Goal: Information Seeking & Learning: Learn about a topic

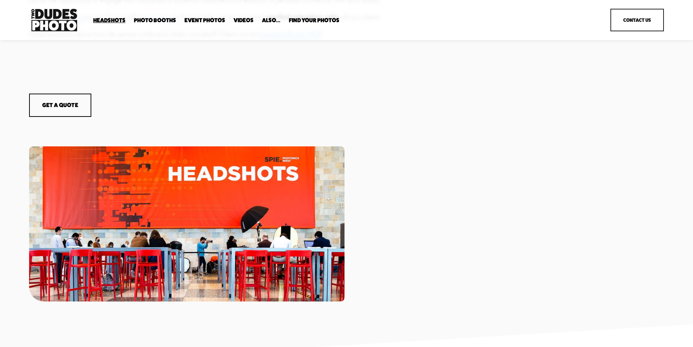
scroll to position [473, 0]
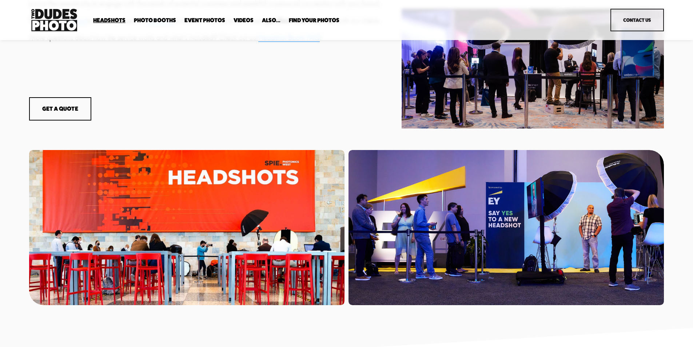
click at [541, 252] on div at bounding box center [507, 227] width 316 height 155
click at [200, 221] on div at bounding box center [187, 227] width 316 height 155
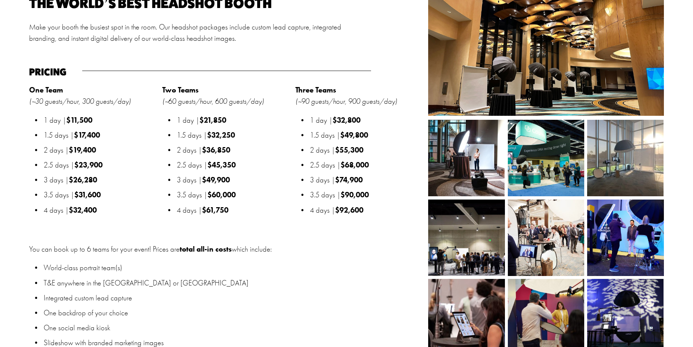
scroll to position [874, 0]
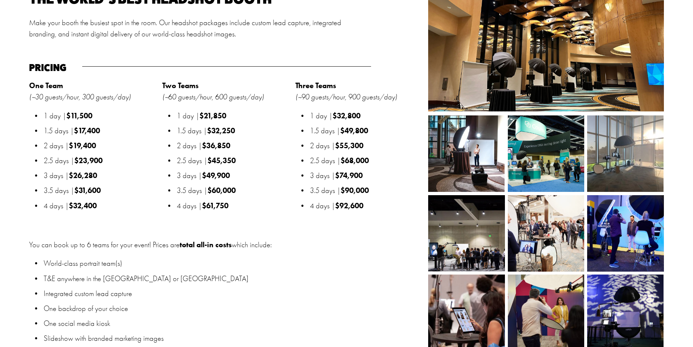
click at [635, 232] on img at bounding box center [610, 233] width 115 height 76
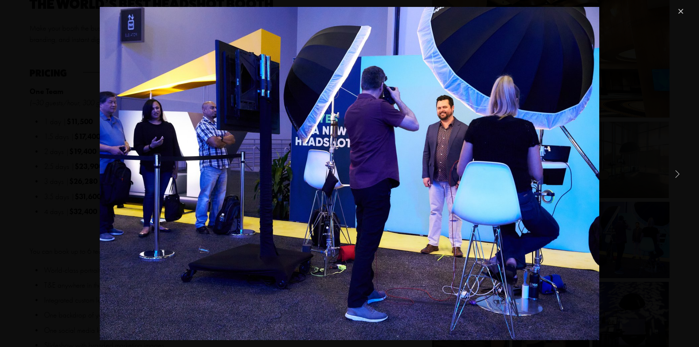
click at [675, 174] on link "Next Item" at bounding box center [677, 174] width 16 height 16
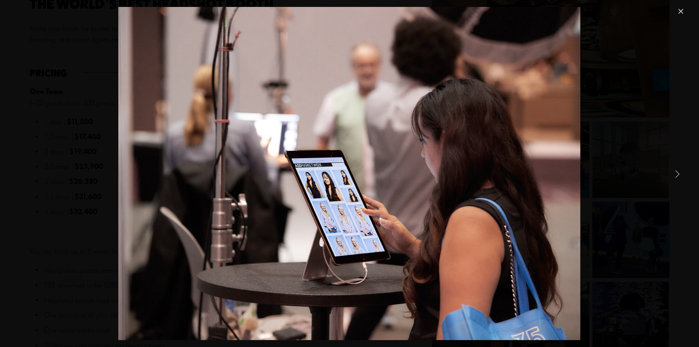
click at [676, 175] on link "Next Item" at bounding box center [677, 174] width 16 height 16
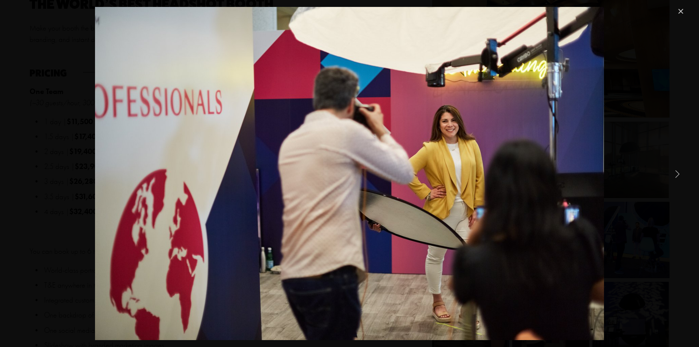
click at [676, 175] on link "Next Item" at bounding box center [677, 174] width 16 height 16
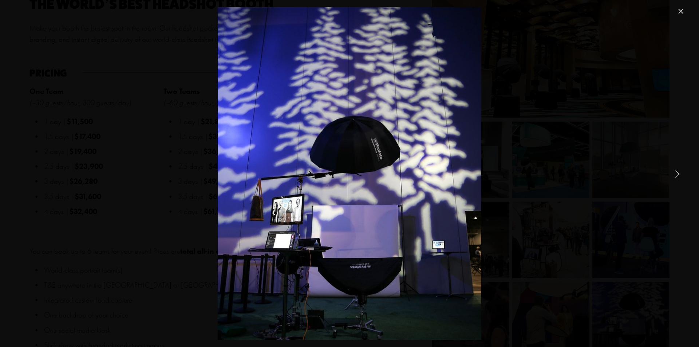
click at [676, 175] on link "Next Item" at bounding box center [677, 174] width 16 height 16
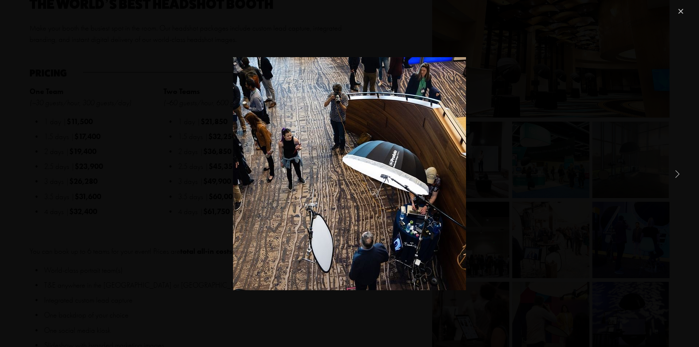
click at [676, 175] on link "Next Item" at bounding box center [677, 174] width 16 height 16
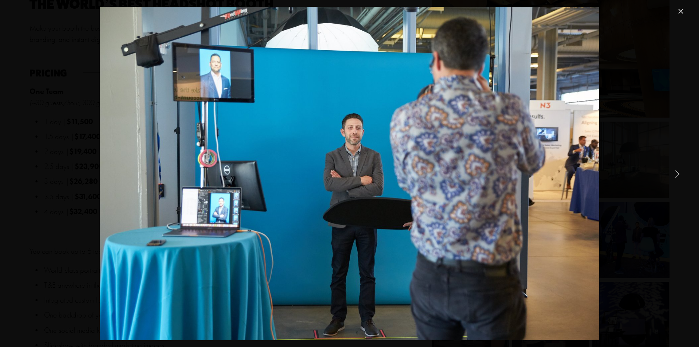
click at [676, 175] on link "Next Item" at bounding box center [677, 174] width 16 height 16
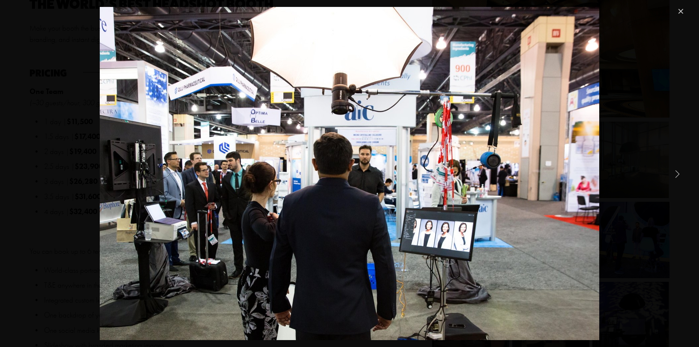
click at [676, 175] on link "Next Item" at bounding box center [677, 174] width 16 height 16
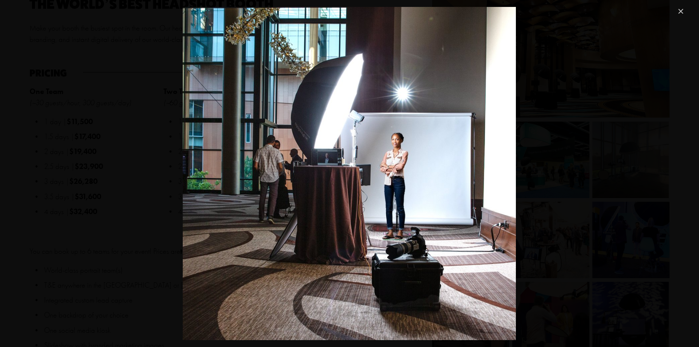
click at [680, 12] on link "Close" at bounding box center [680, 11] width 9 height 9
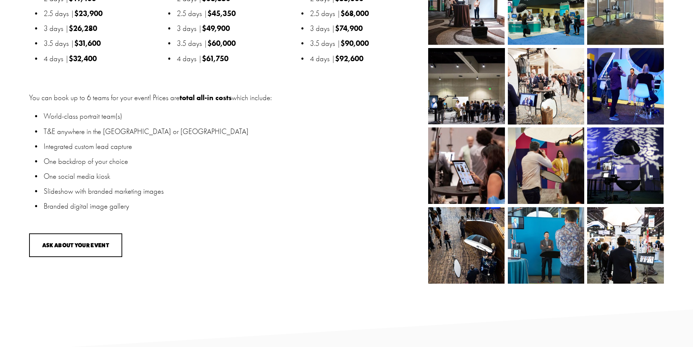
scroll to position [1092, 0]
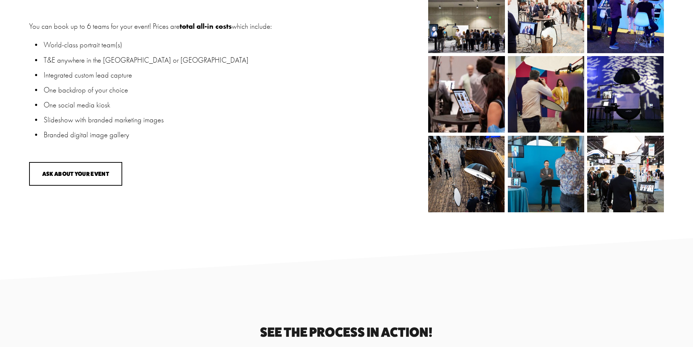
click at [621, 185] on img at bounding box center [626, 174] width 115 height 76
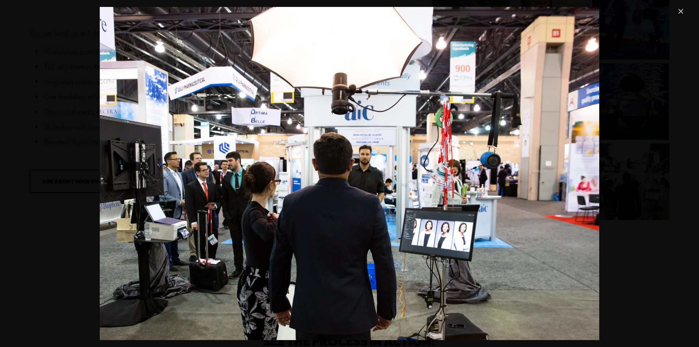
click at [682, 10] on link "Close" at bounding box center [680, 11] width 9 height 9
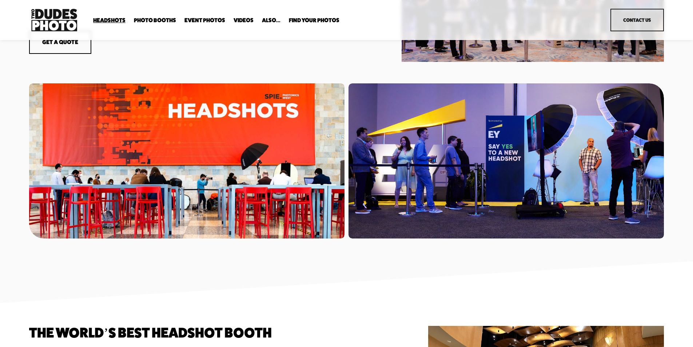
scroll to position [510, 0]
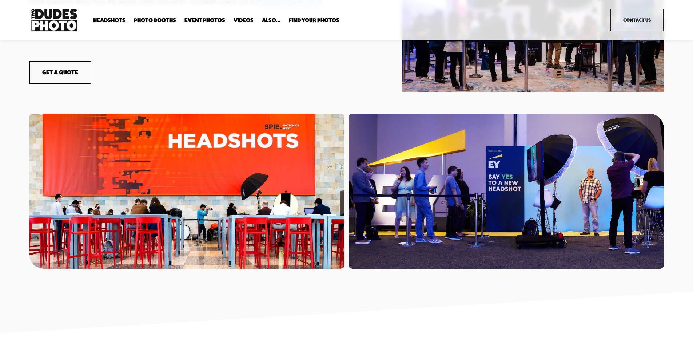
click at [0, 0] on span "Office Photography" at bounding box center [0, 0] width 0 height 0
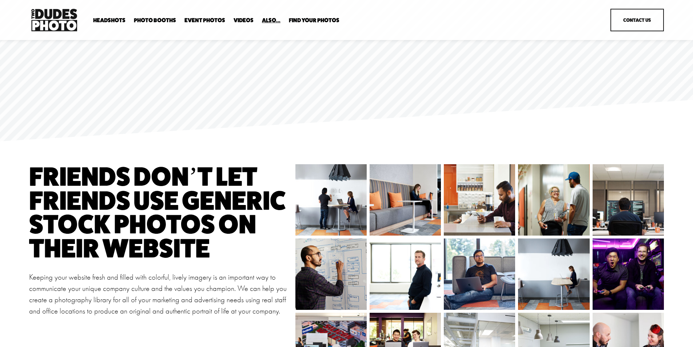
click at [242, 20] on link "Videos" at bounding box center [244, 20] width 20 height 7
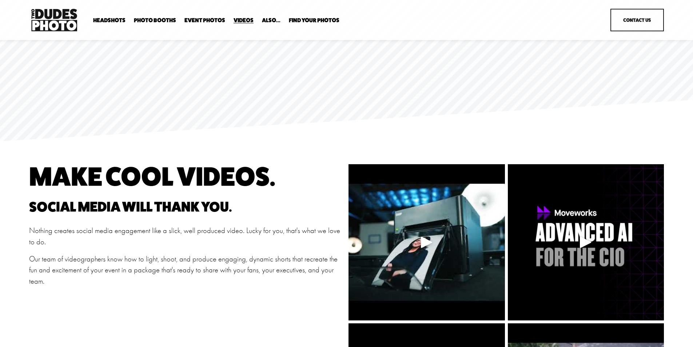
click at [205, 19] on link "Event Photos" at bounding box center [205, 20] width 41 height 7
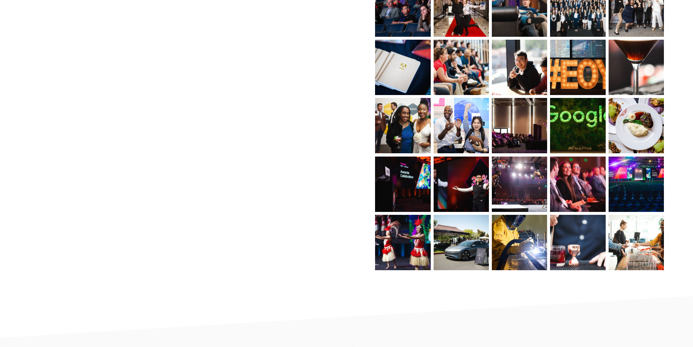
scroll to position [655, 0]
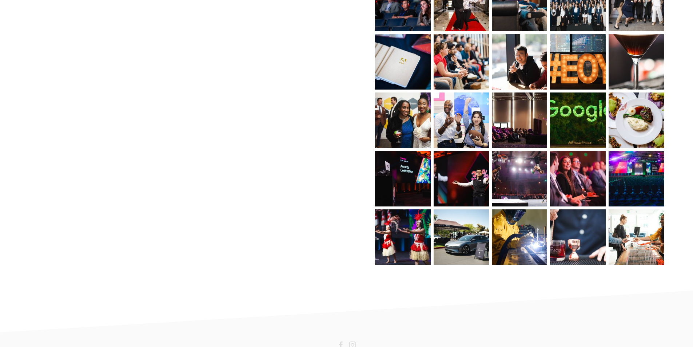
click at [418, 119] on img at bounding box center [402, 119] width 83 height 55
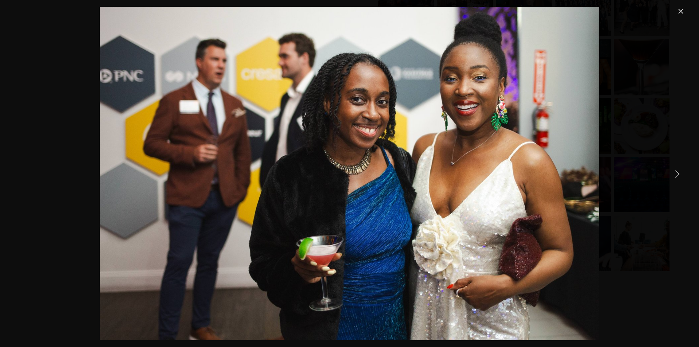
click at [679, 174] on link "Next Item" at bounding box center [677, 174] width 16 height 16
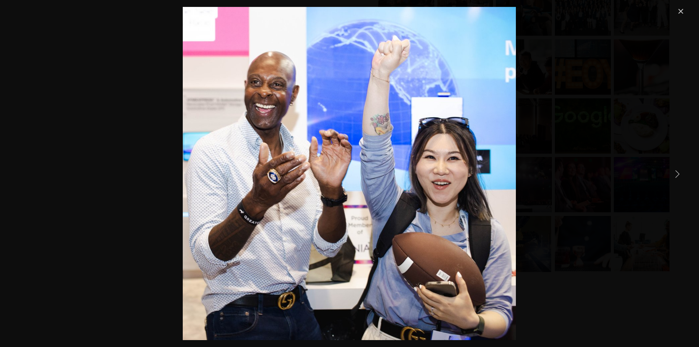
click at [679, 174] on link "Next Item" at bounding box center [677, 174] width 16 height 16
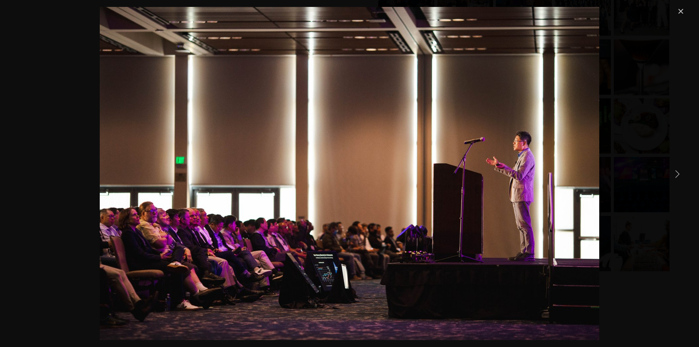
click at [679, 174] on link "Next Item" at bounding box center [677, 174] width 16 height 16
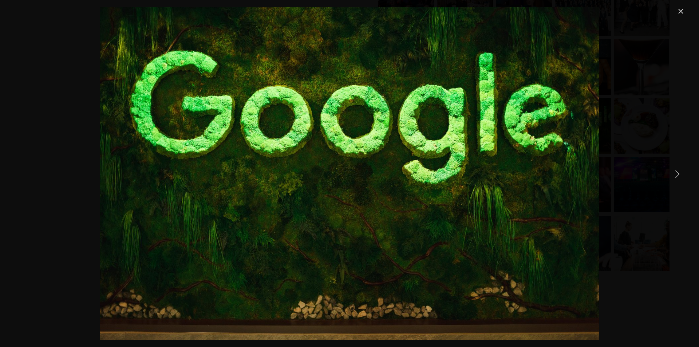
click at [679, 174] on link "Next Item" at bounding box center [677, 174] width 16 height 16
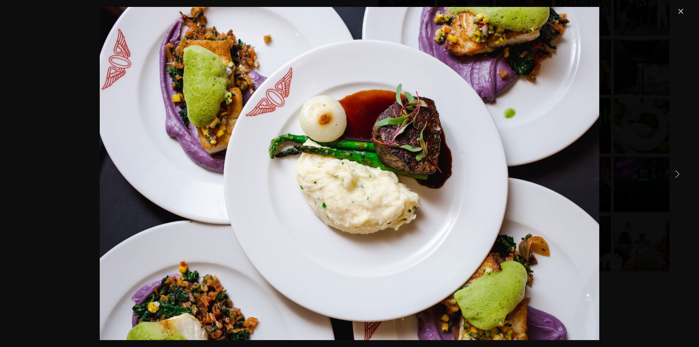
click at [679, 174] on link "Next Item" at bounding box center [677, 174] width 16 height 16
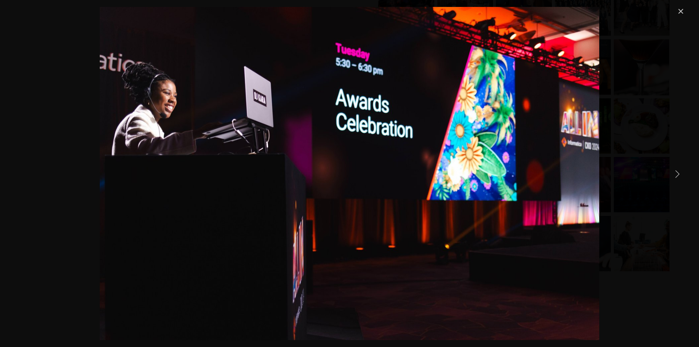
click at [679, 174] on link "Next Item" at bounding box center [677, 174] width 16 height 16
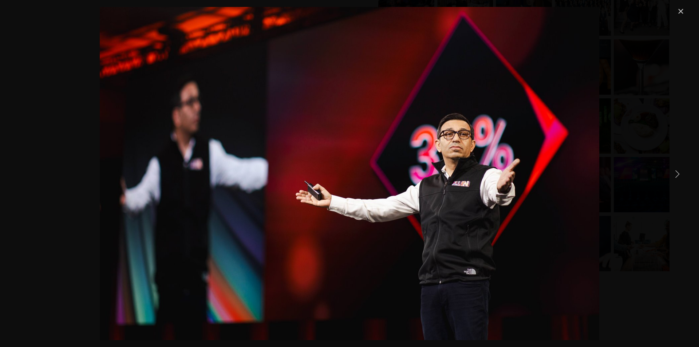
click at [679, 174] on link "Next Item" at bounding box center [677, 174] width 16 height 16
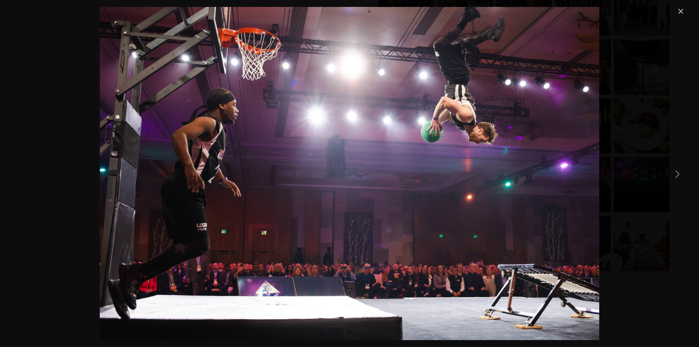
click at [679, 174] on link "Next Item" at bounding box center [677, 174] width 16 height 16
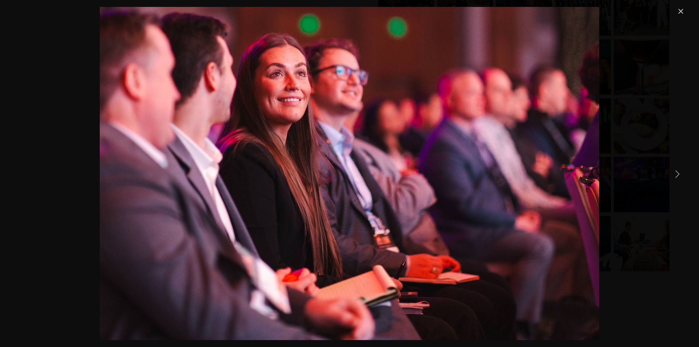
click at [679, 174] on link "Next Item" at bounding box center [677, 174] width 16 height 16
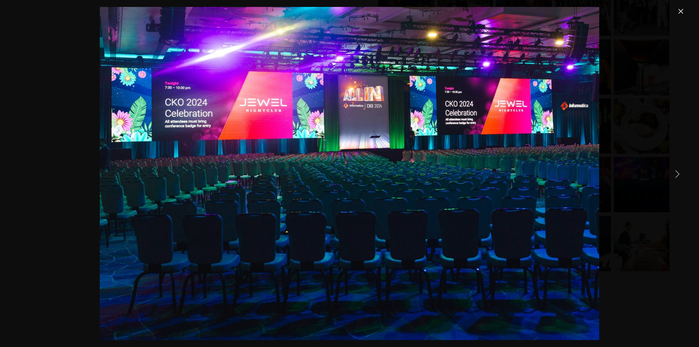
click at [679, 174] on link "Next Item" at bounding box center [677, 174] width 16 height 16
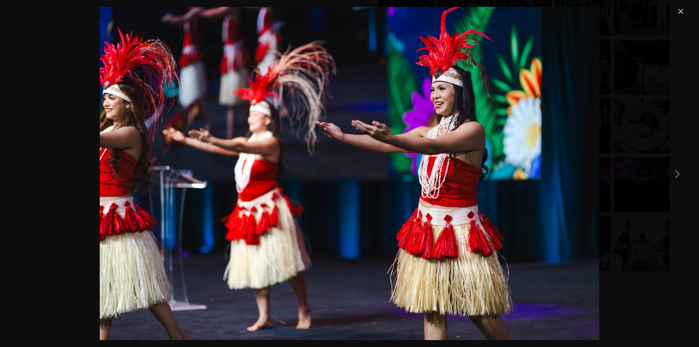
click at [679, 174] on link "Next Item" at bounding box center [677, 174] width 16 height 16
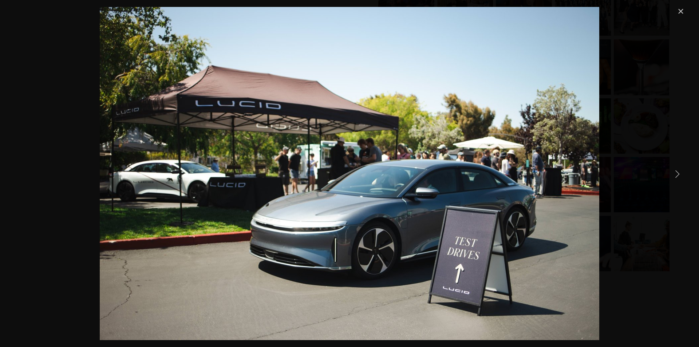
click at [679, 174] on link "Next Item" at bounding box center [677, 174] width 16 height 16
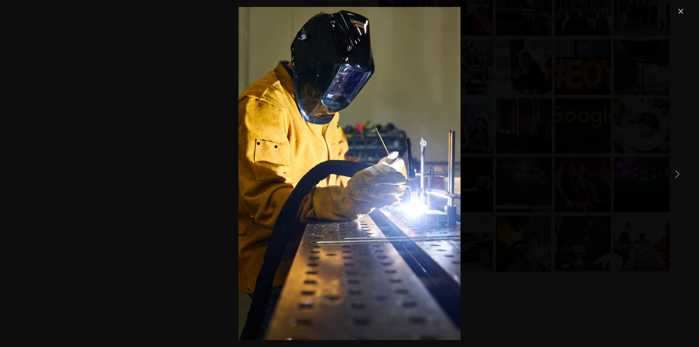
click at [679, 174] on link "Next Item" at bounding box center [677, 174] width 16 height 16
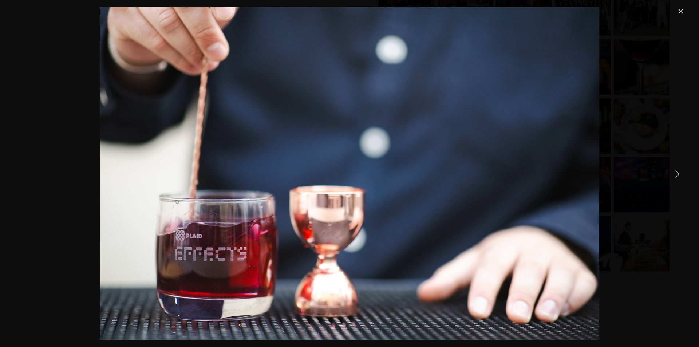
click at [679, 174] on link "Next Item" at bounding box center [677, 174] width 16 height 16
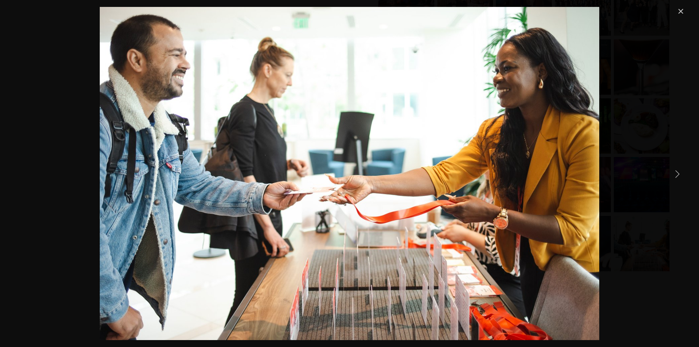
click at [681, 10] on link "Close" at bounding box center [680, 11] width 9 height 9
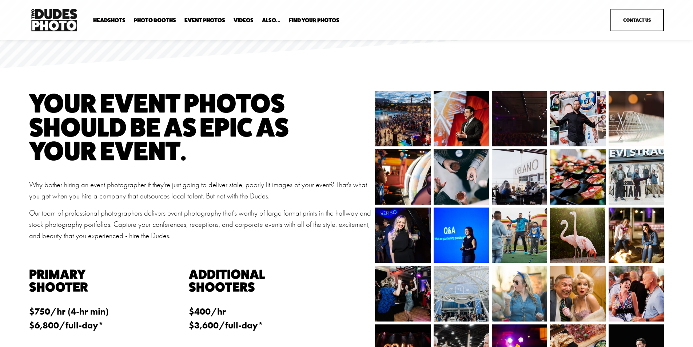
scroll to position [73, 0]
click at [0, 0] on link "Headshots" at bounding box center [0, 0] width 0 height 0
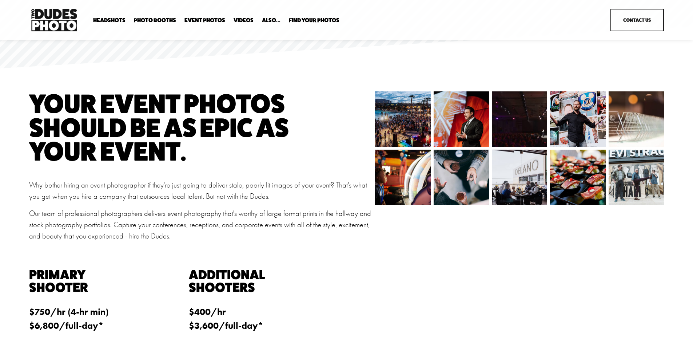
scroll to position [73, 0]
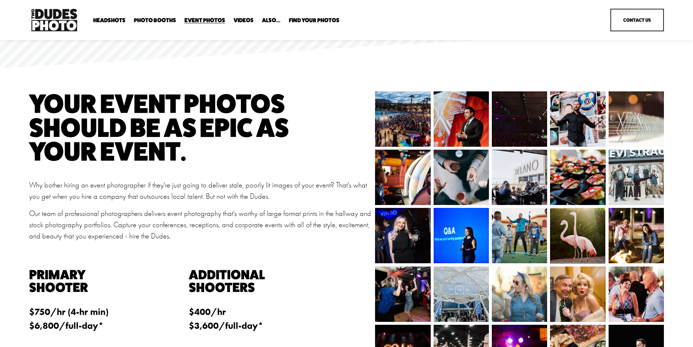
click at [0, 0] on span "In Your Office" at bounding box center [0, 0] width 0 height 0
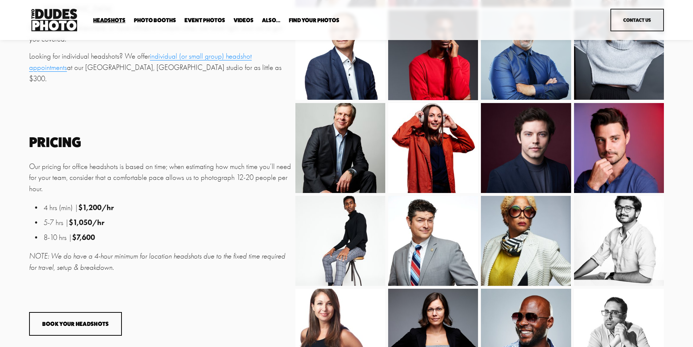
scroll to position [325, 0]
